Goal: Task Accomplishment & Management: Manage account settings

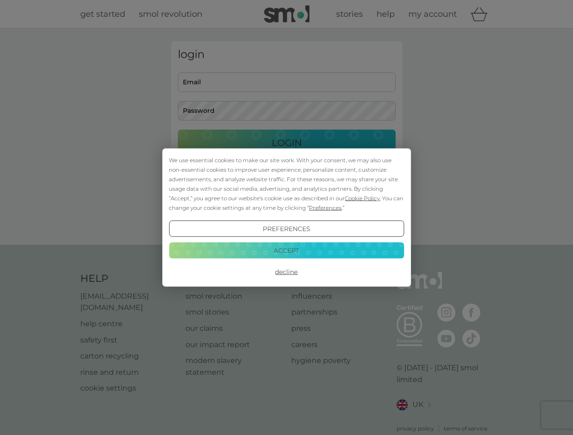
click at [362, 198] on span "Cookie Policy" at bounding box center [362, 198] width 35 height 7
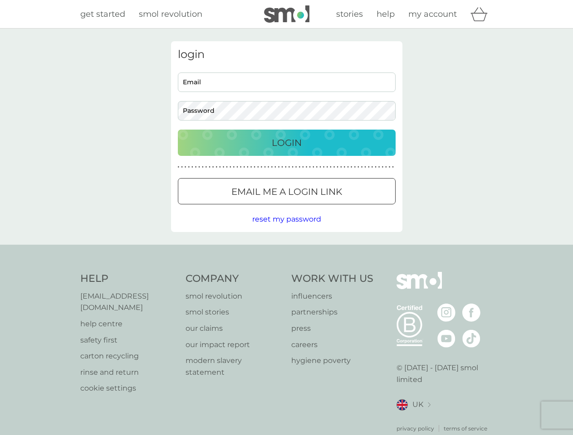
click at [324, 208] on div "login Email Password Login ● ● ● ● ● ● ● ● ● ● ● ● ● ● ● ● ● ● ● ● ● ● ● ● ● ● …" at bounding box center [286, 136] width 231 height 191
click at [286, 229] on div "login Email Password Login ● ● ● ● ● ● ● ● ● ● ● ● ● ● ● ● ● ● ● ● ● ● ● ● ● ● …" at bounding box center [286, 136] width 231 height 191
click at [286, 272] on div "Help [EMAIL_ADDRESS][DOMAIN_NAME] help centre safety first carton recycling rin…" at bounding box center [286, 352] width 413 height 161
click at [286, 250] on div "Help [EMAIL_ADDRESS][DOMAIN_NAME] help centre safety first carton recycling rin…" at bounding box center [286, 352] width 573 height 215
